Goal: Information Seeking & Learning: Check status

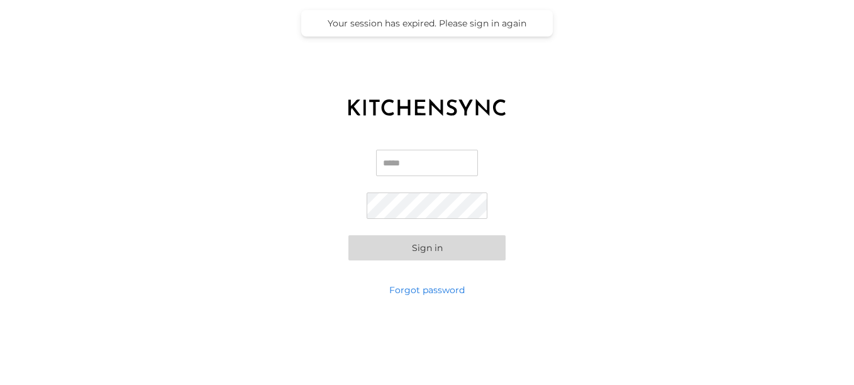
click at [442, 152] on input "Email" at bounding box center [427, 163] width 102 height 26
type input "**********"
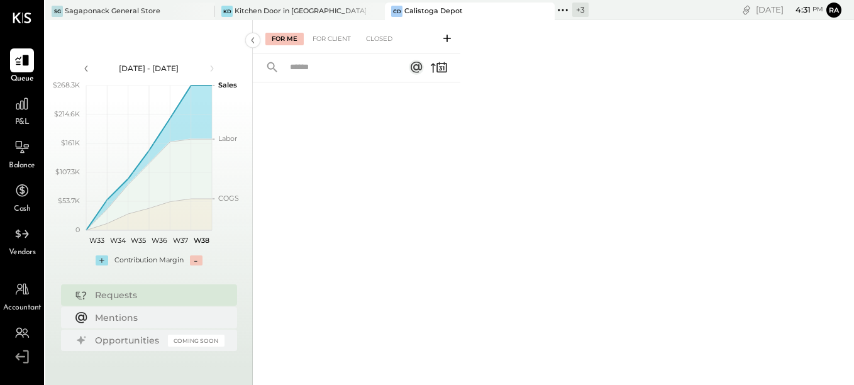
click at [410, 13] on div "Calistoga Depot" at bounding box center [434, 11] width 59 height 10
click at [18, 111] on icon at bounding box center [22, 104] width 16 height 16
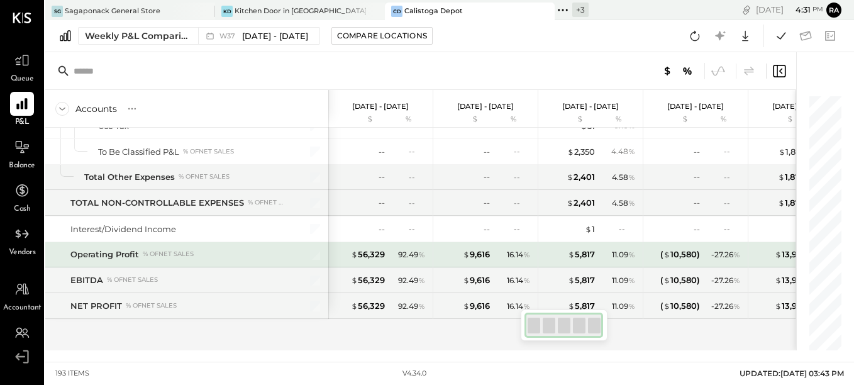
scroll to position [3585, 0]
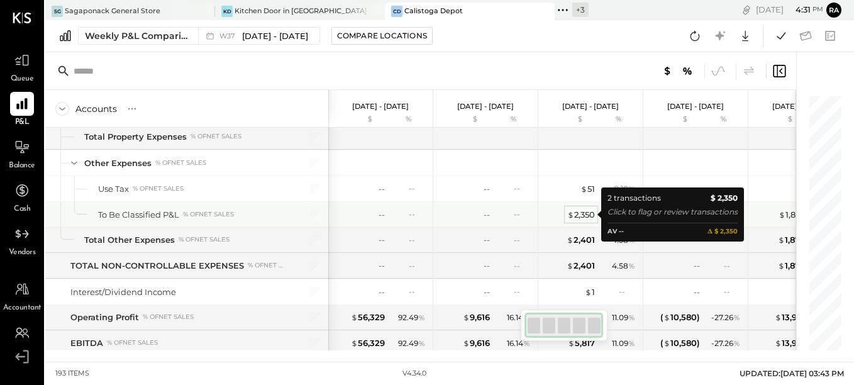
click at [586, 215] on div "$ 2,350" at bounding box center [582, 215] width 28 height 12
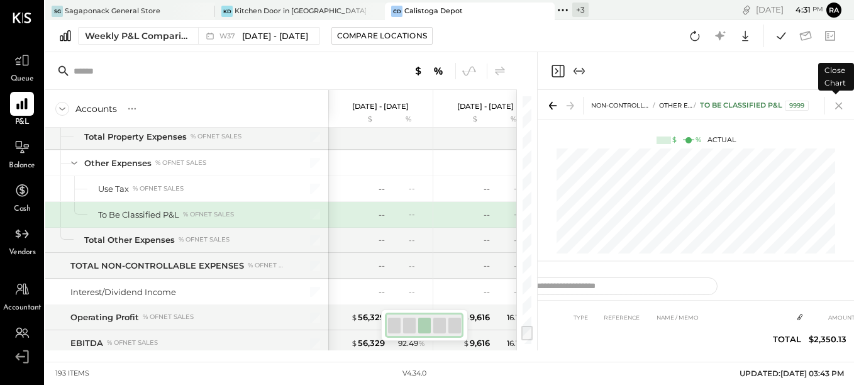
click at [841, 108] on icon at bounding box center [839, 106] width 7 height 7
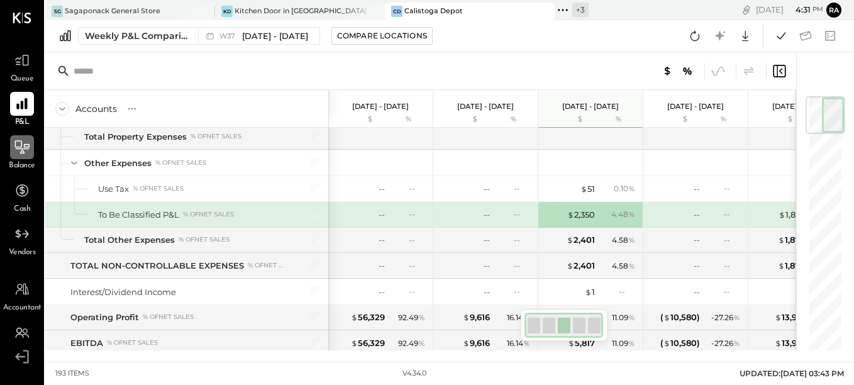
click at [18, 150] on icon at bounding box center [22, 147] width 16 height 16
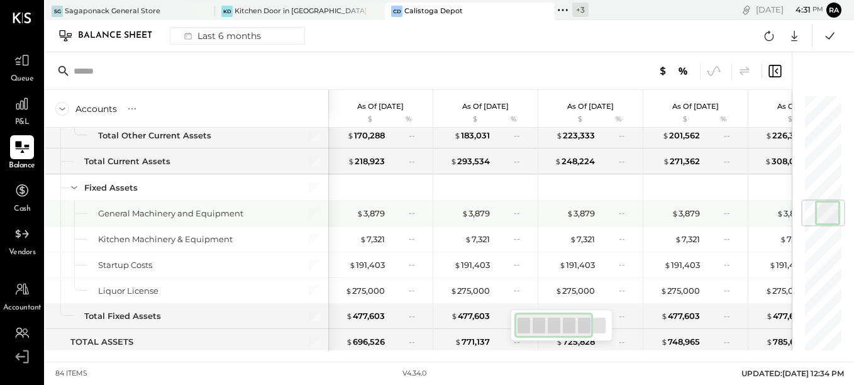
scroll to position [755, 0]
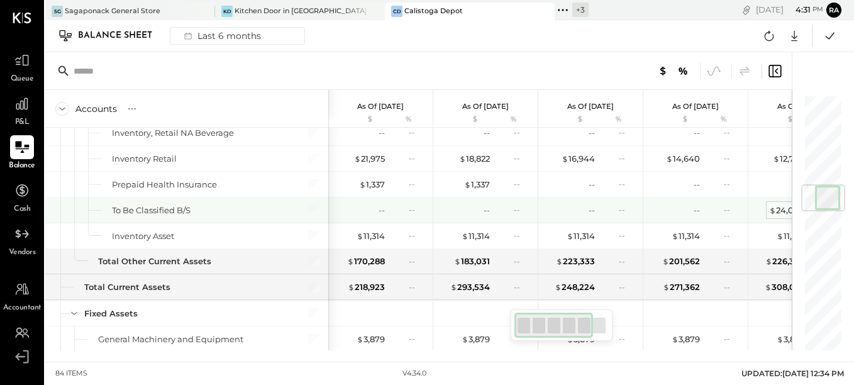
click at [770, 211] on span "$" at bounding box center [773, 210] width 7 height 10
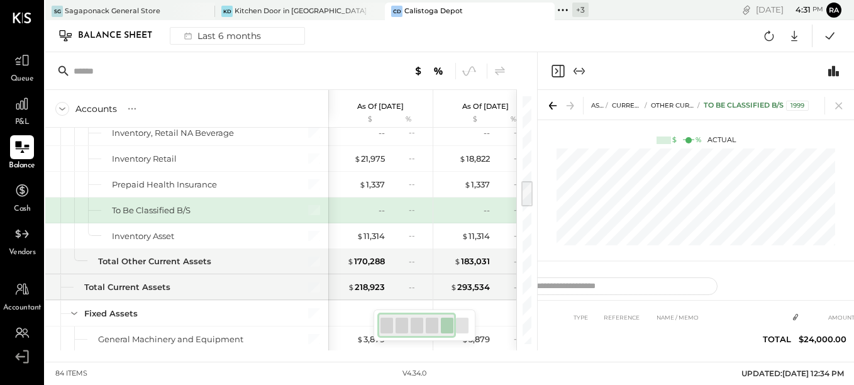
click at [752, 106] on div "To Be Classified B/S 1999" at bounding box center [756, 106] width 105 height 10
click at [17, 67] on icon at bounding box center [22, 60] width 16 height 16
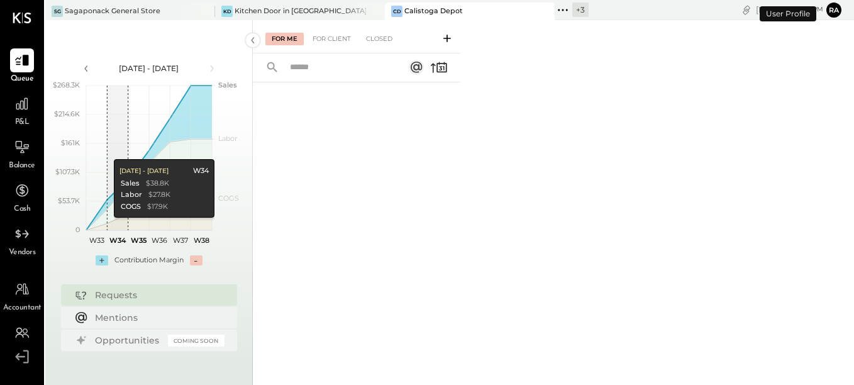
click at [123, 328] on div "Mentions" at bounding box center [149, 317] width 176 height 21
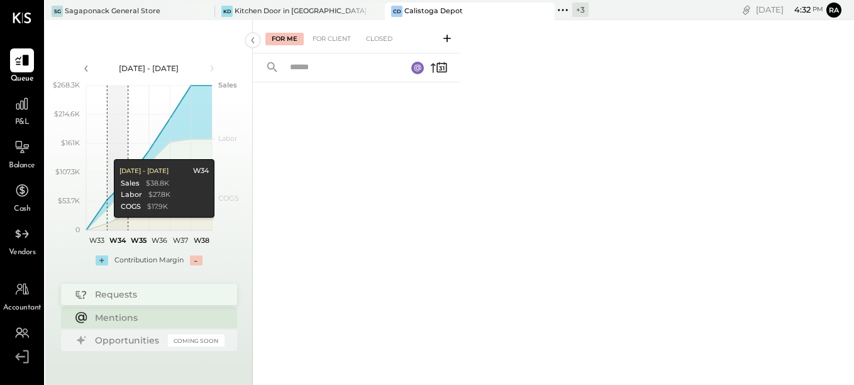
click at [118, 296] on div "Requests" at bounding box center [156, 294] width 123 height 13
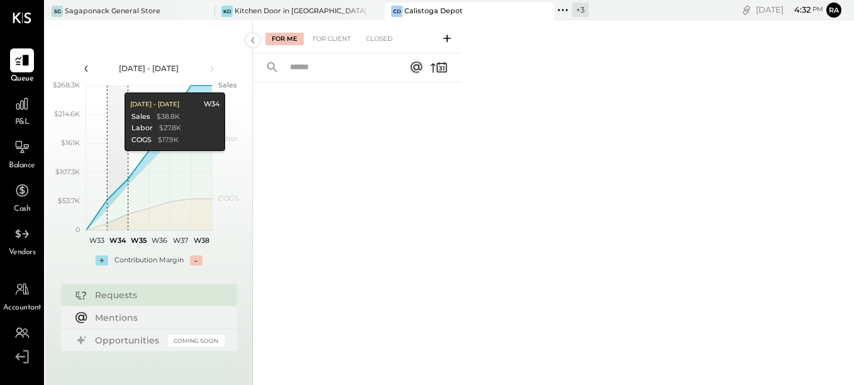
click at [88, 69] on icon at bounding box center [86, 69] width 14 height 14
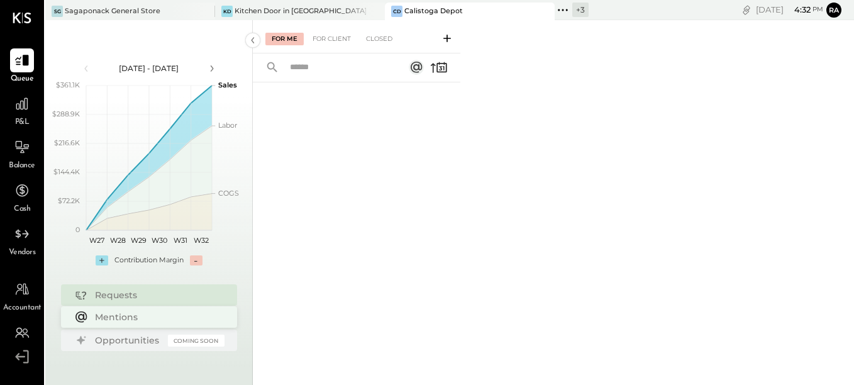
click at [99, 319] on div "Mentions" at bounding box center [156, 317] width 123 height 13
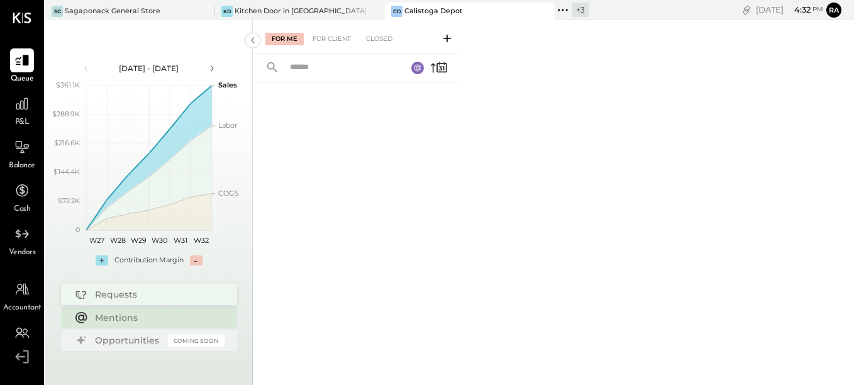
click at [104, 303] on div "Requests" at bounding box center [149, 294] width 176 height 21
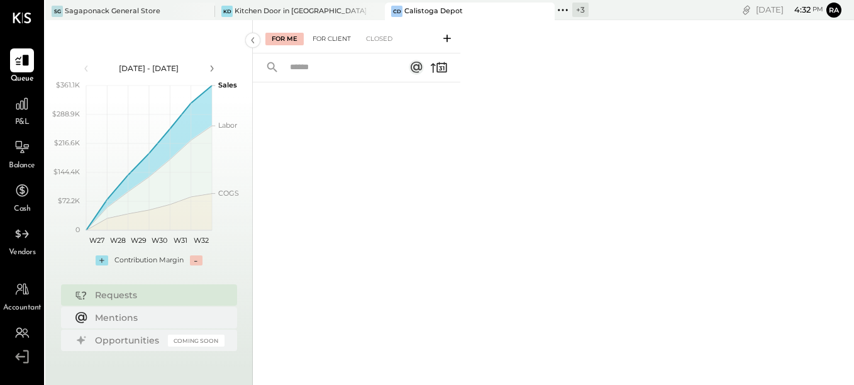
click at [323, 40] on div "For Client" at bounding box center [331, 39] width 51 height 13
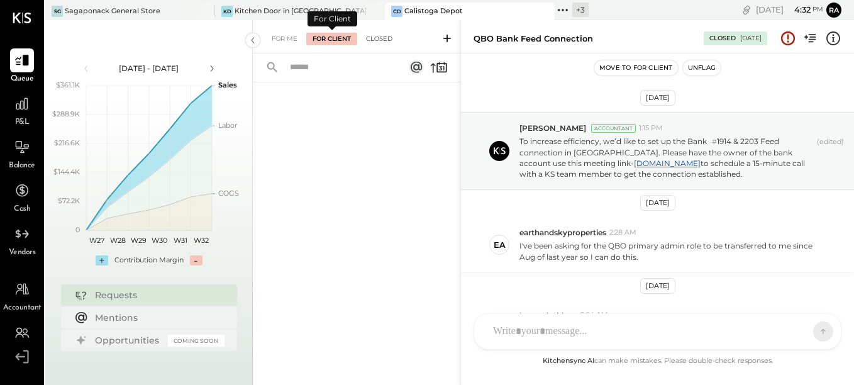
scroll to position [250, 0]
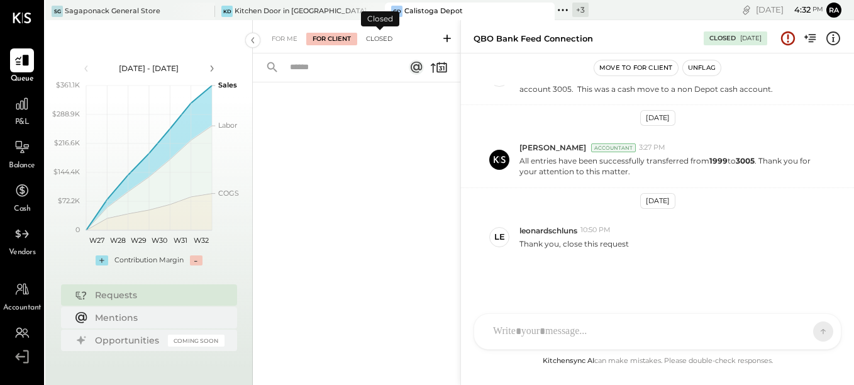
click at [380, 36] on div "Closed" at bounding box center [379, 39] width 39 height 13
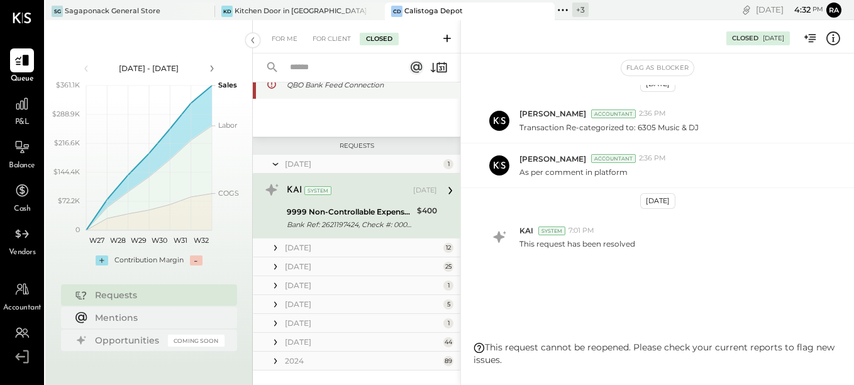
scroll to position [126, 0]
click at [295, 44] on div "For Me" at bounding box center [285, 39] width 38 height 13
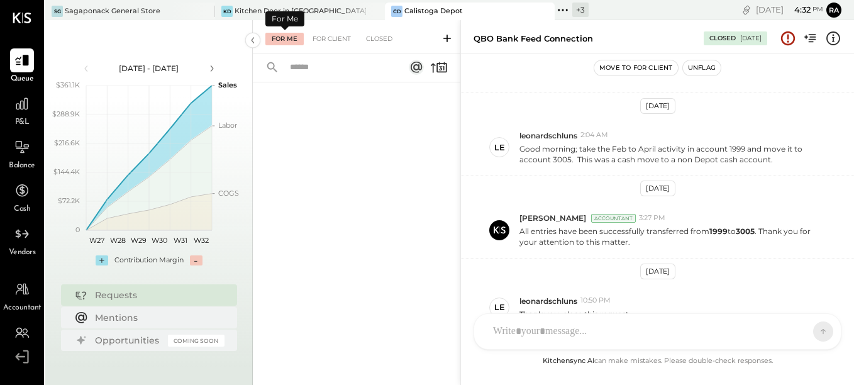
scroll to position [250, 0]
